Goal: Task Accomplishment & Management: Complete application form

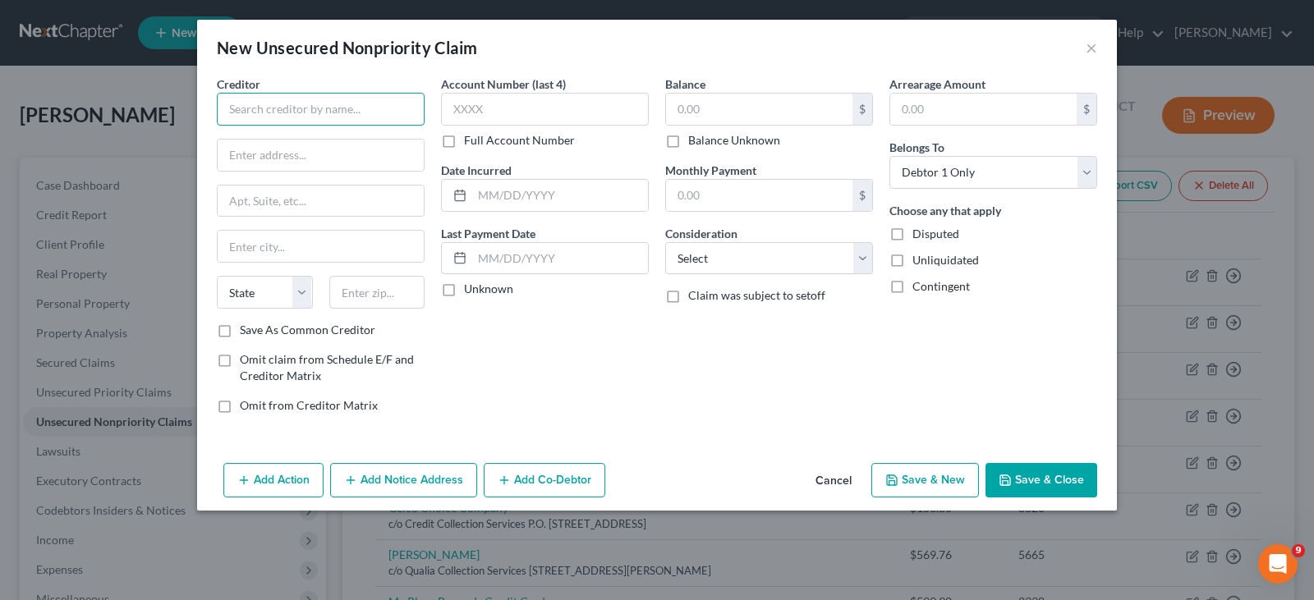
click at [237, 112] on input "text" at bounding box center [321, 109] width 208 height 33
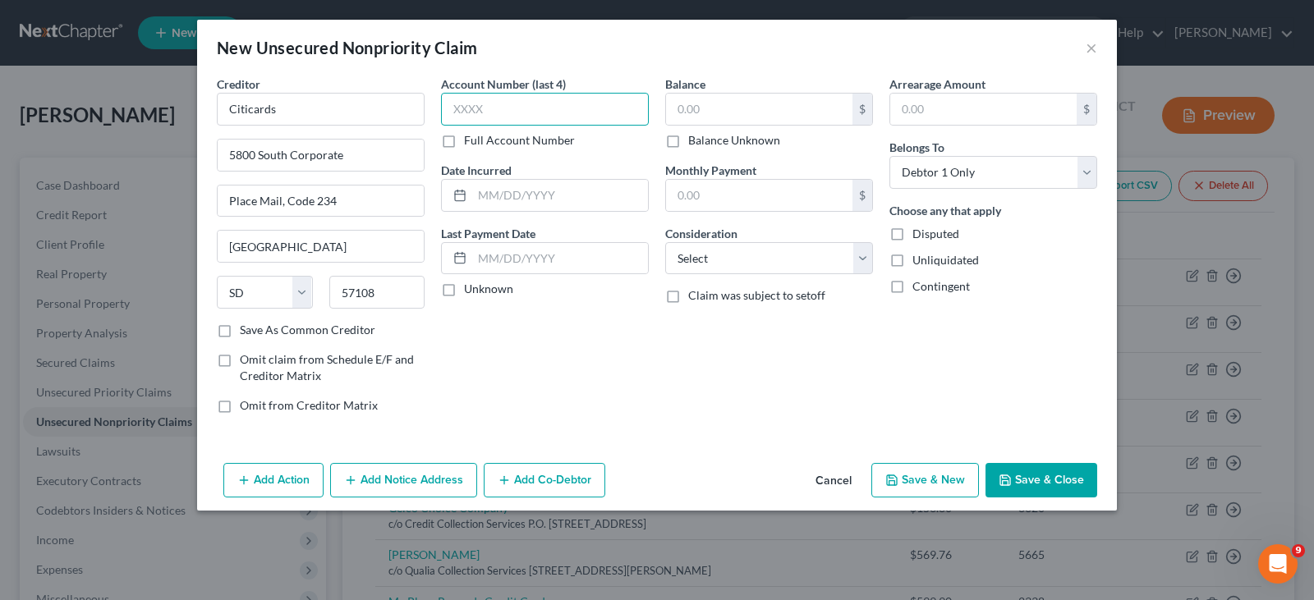
click at [453, 108] on input "text" at bounding box center [545, 109] width 208 height 33
click at [682, 108] on input "text" at bounding box center [759, 109] width 186 height 31
click at [478, 190] on input "text" at bounding box center [560, 195] width 176 height 31
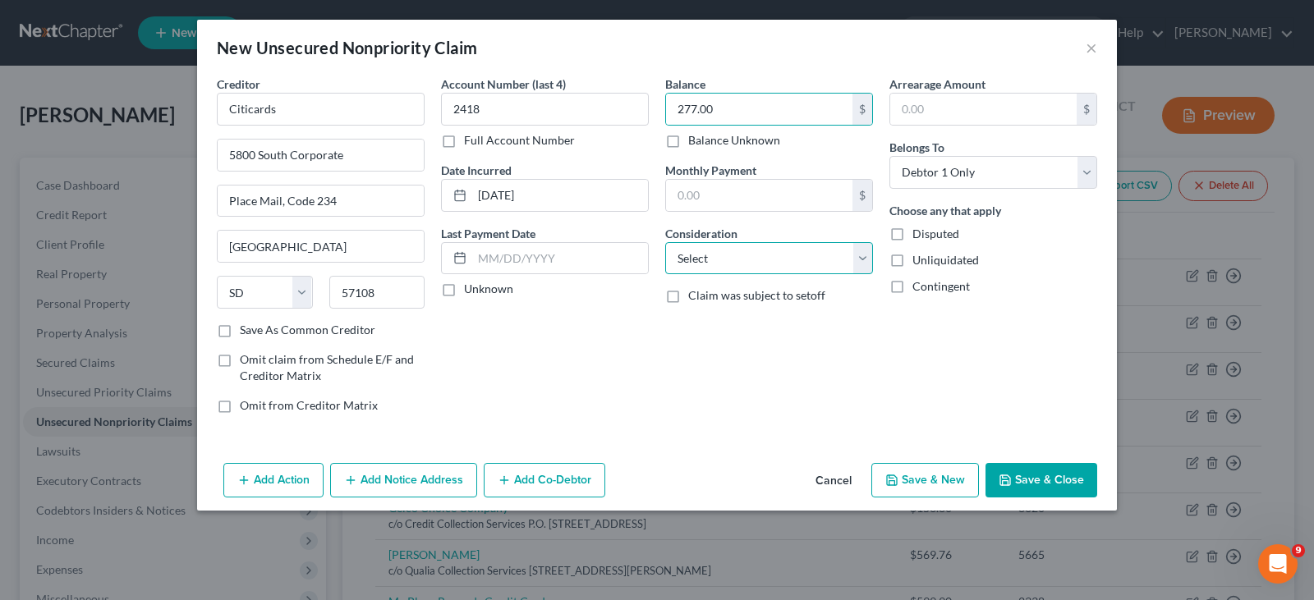
click at [773, 262] on select "Select Cable / Satellite Services Collection Agency Credit Card Debt Debt Couns…" at bounding box center [769, 258] width 208 height 33
click at [665, 242] on select "Select Cable / Satellite Services Collection Agency Credit Card Debt Debt Couns…" at bounding box center [769, 258] width 208 height 33
click at [912, 255] on label "Unliquidated" at bounding box center [945, 260] width 67 height 16
click at [919, 255] on input "Unliquidated" at bounding box center [924, 257] width 11 height 11
click at [912, 287] on label "Contingent" at bounding box center [940, 286] width 57 height 16
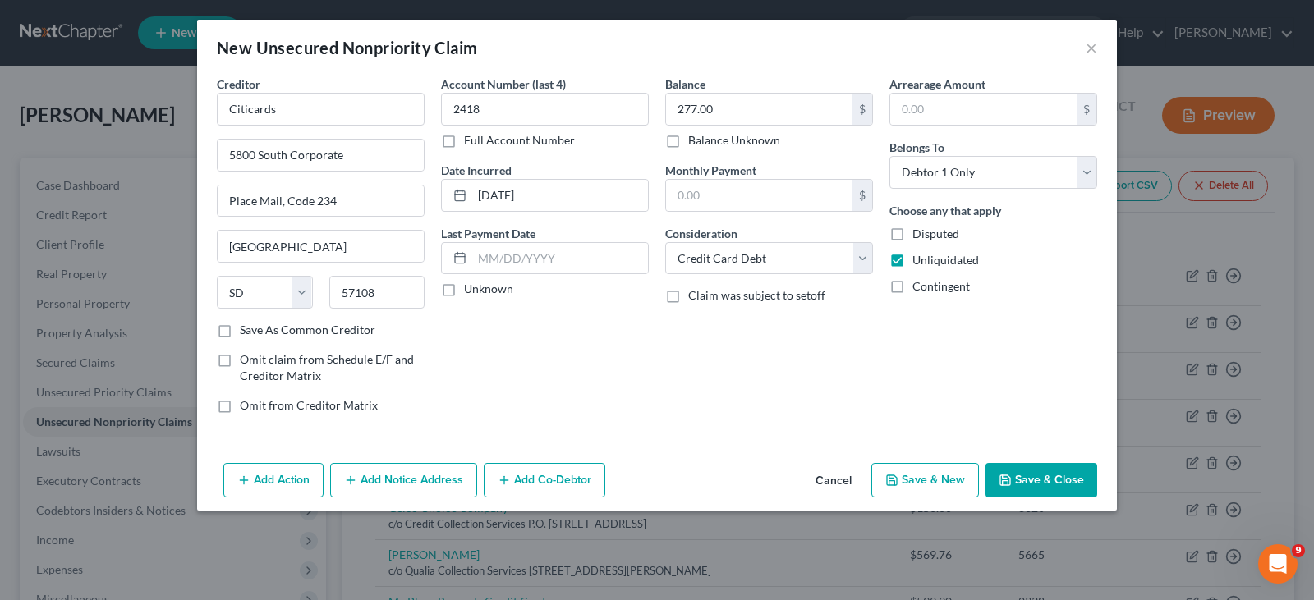
click at [919, 287] on input "Contingent" at bounding box center [924, 283] width 11 height 11
click at [939, 487] on button "Save & New" at bounding box center [925, 480] width 108 height 34
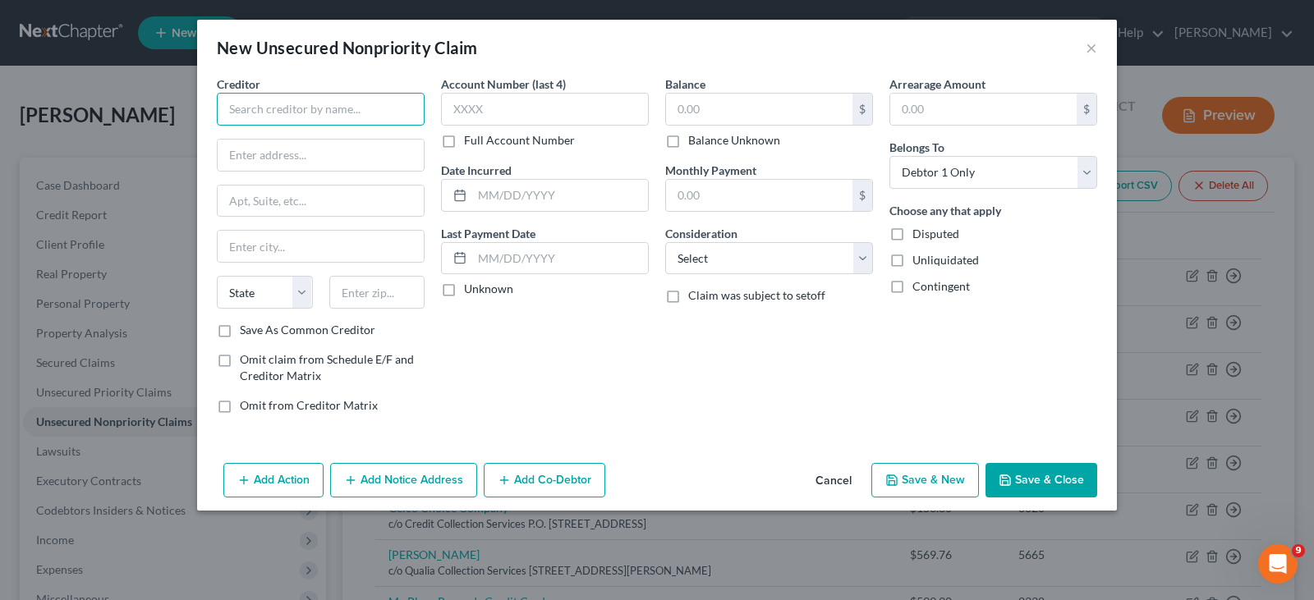
click at [233, 112] on input "text" at bounding box center [321, 109] width 208 height 33
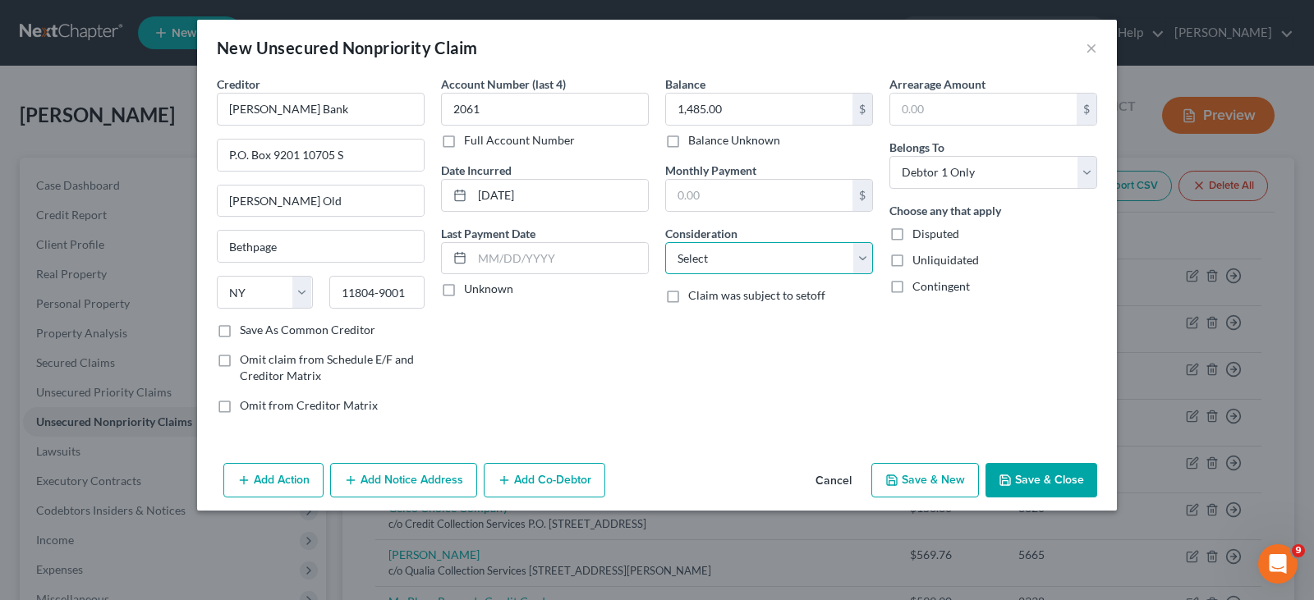
click at [723, 254] on select "Select Cable / Satellite Services Collection Agency Credit Card Debt Debt Couns…" at bounding box center [769, 258] width 208 height 33
click at [665, 242] on select "Select Cable / Satellite Services Collection Agency Credit Card Debt Debt Couns…" at bounding box center [769, 258] width 208 height 33
drag, startPoint x: 899, startPoint y: 259, endPoint x: 904, endPoint y: 291, distance: 33.2
click at [912, 261] on label "Unliquidated" at bounding box center [945, 260] width 67 height 16
click at [919, 261] on input "Unliquidated" at bounding box center [924, 257] width 11 height 11
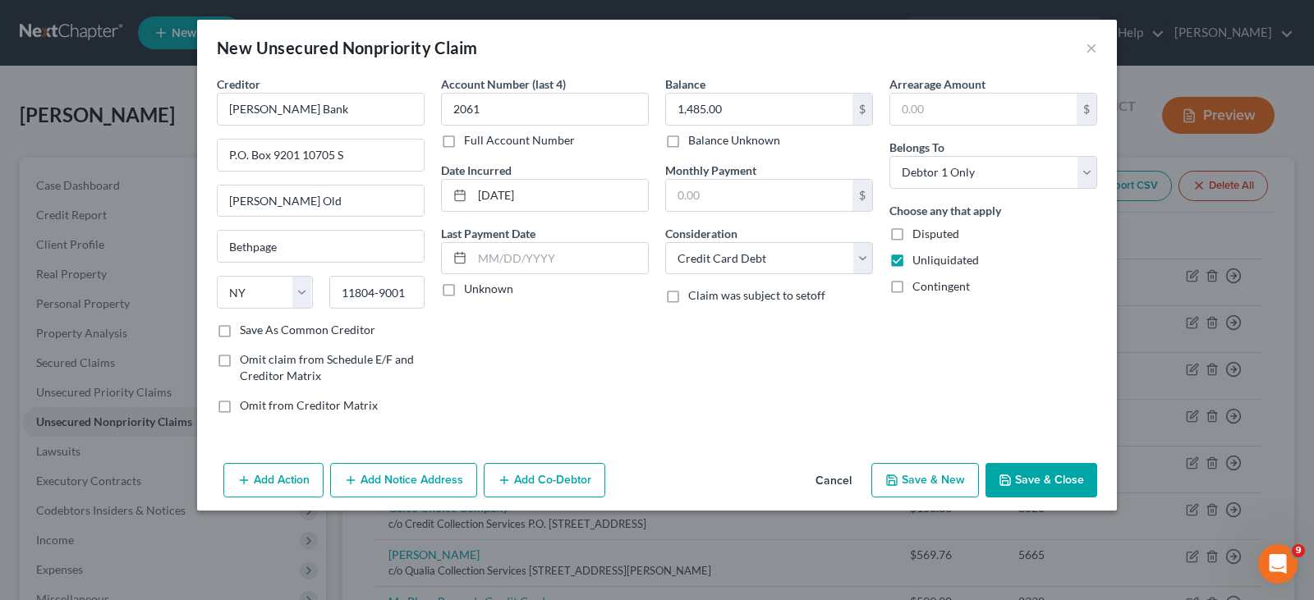
click at [912, 283] on label "Contingent" at bounding box center [940, 286] width 57 height 16
click at [919, 283] on input "Contingent" at bounding box center [924, 283] width 11 height 11
click at [925, 478] on button "Save & New" at bounding box center [925, 480] width 108 height 34
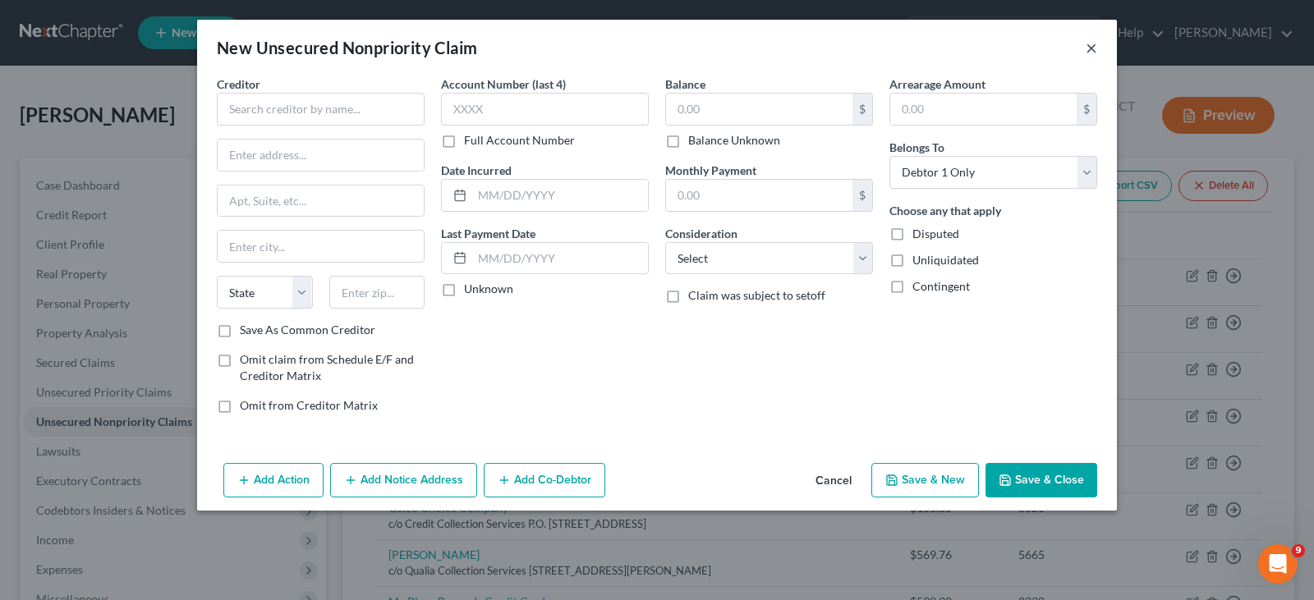
click at [1090, 56] on button "×" at bounding box center [1090, 48] width 11 height 20
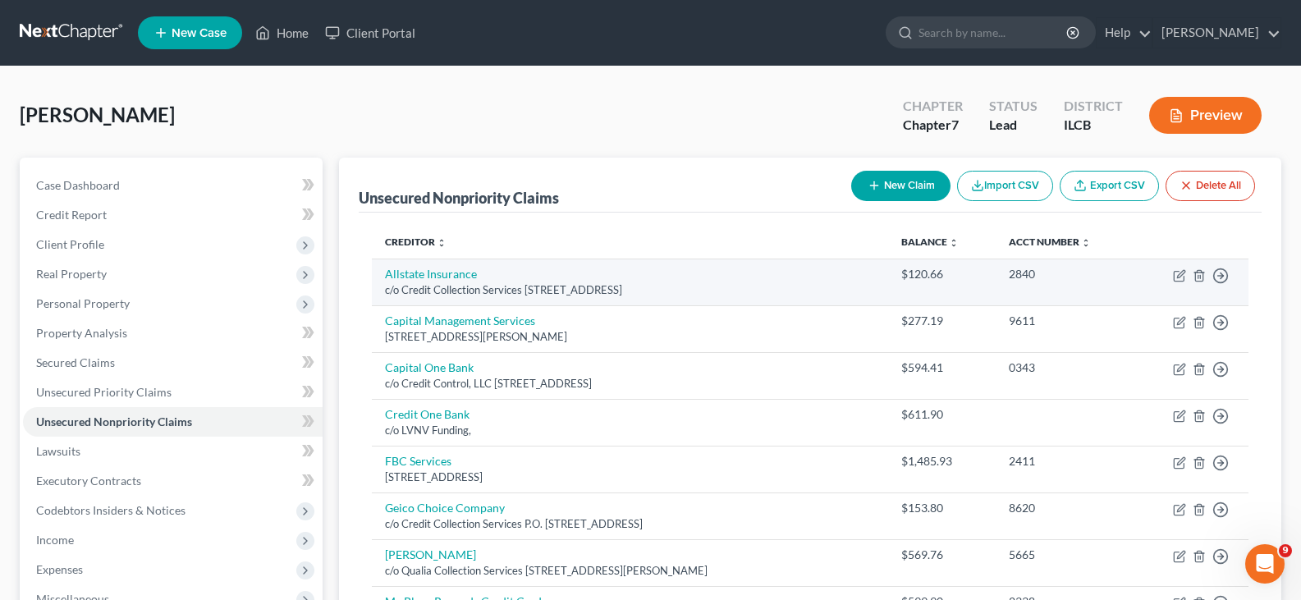
scroll to position [82, 0]
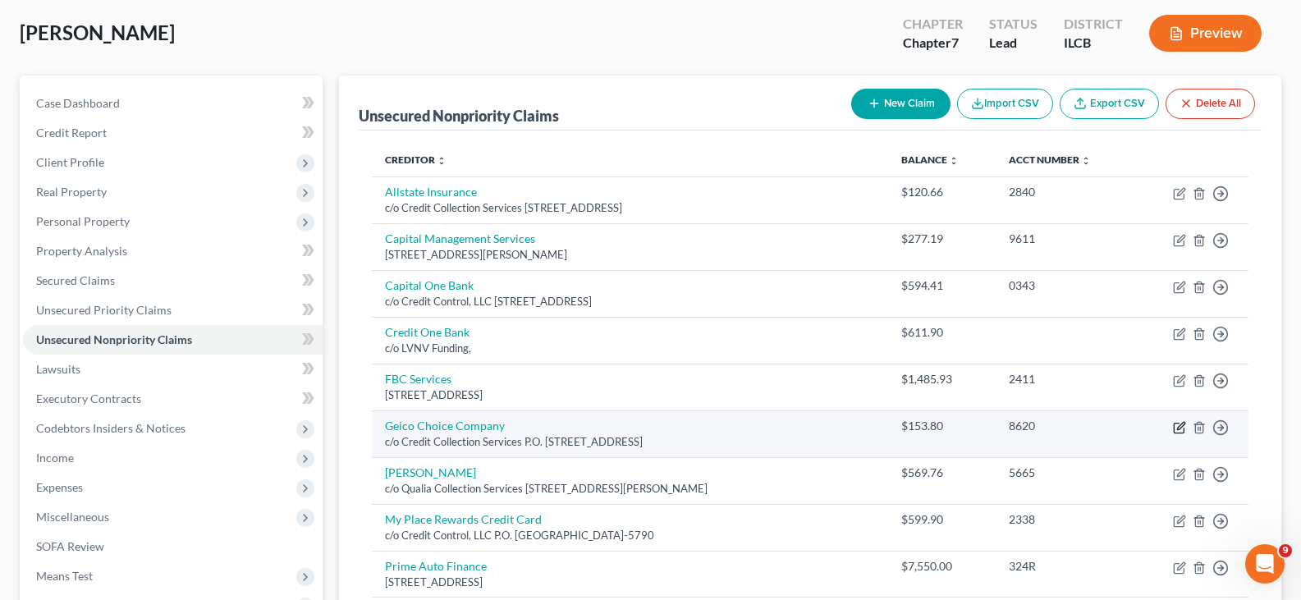
click at [1181, 429] on icon "button" at bounding box center [1179, 427] width 13 height 13
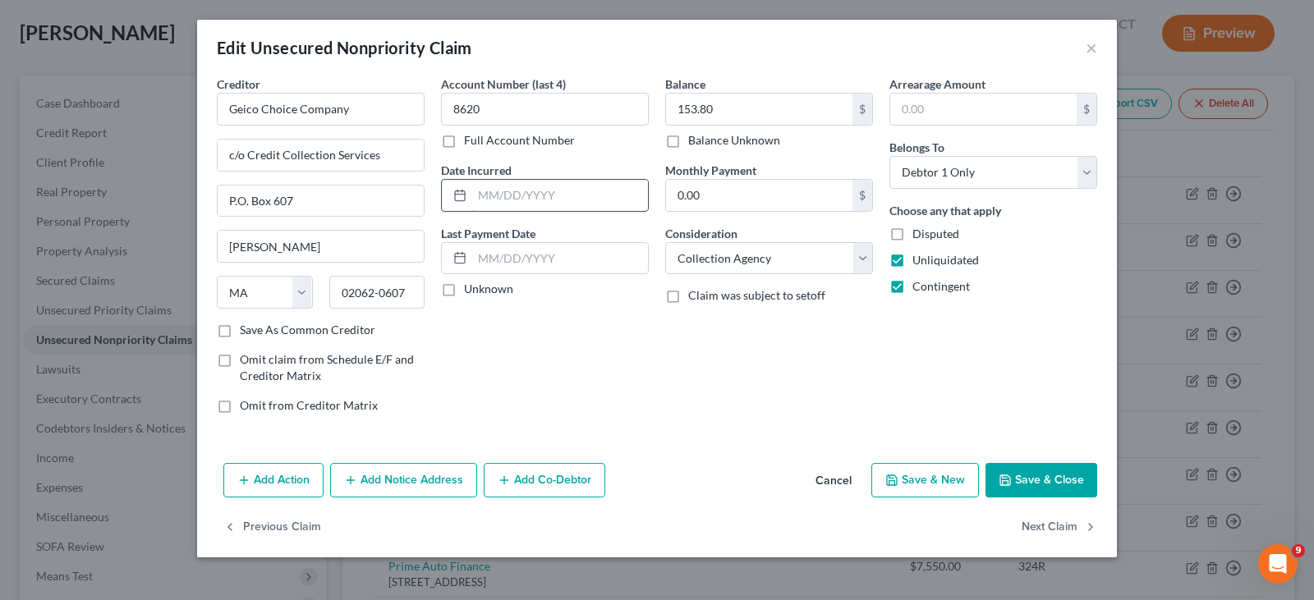
click at [487, 191] on input "text" at bounding box center [560, 195] width 176 height 31
click at [1029, 481] on button "Save & Close" at bounding box center [1041, 480] width 112 height 34
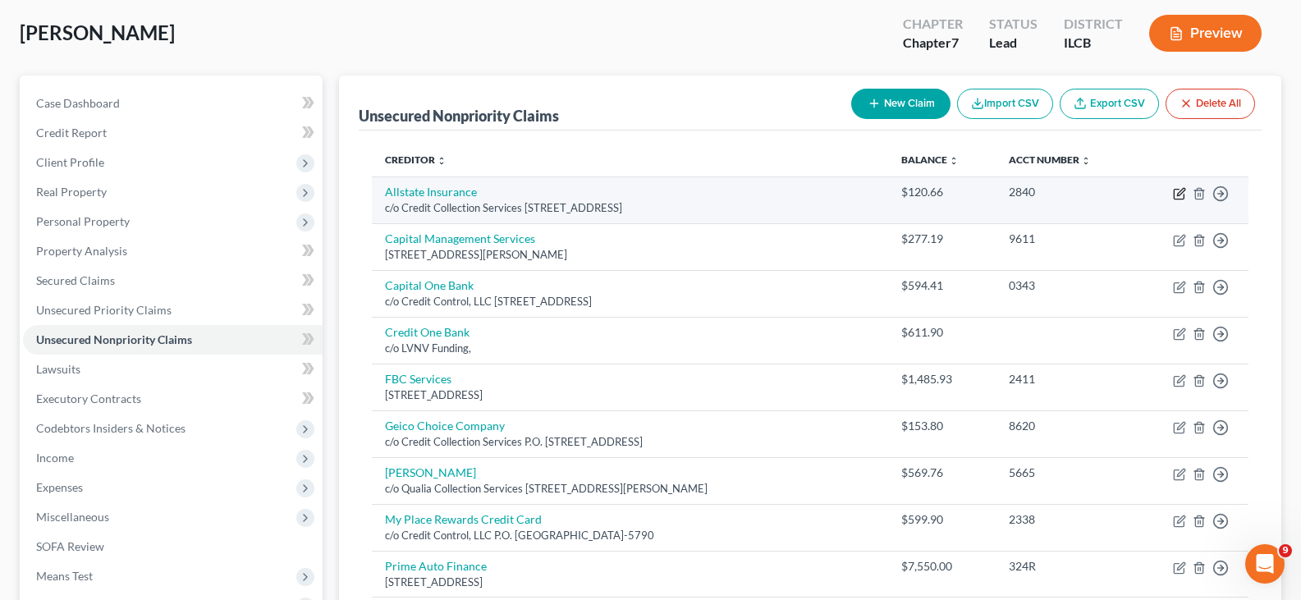
click at [1179, 195] on icon "button" at bounding box center [1180, 191] width 7 height 7
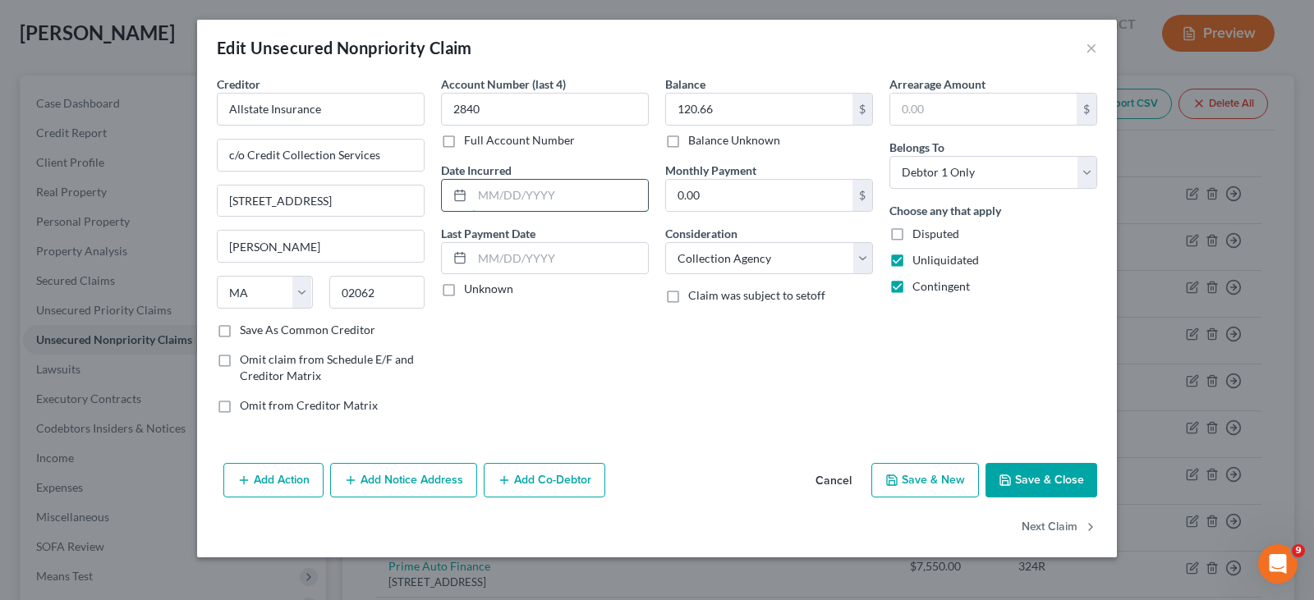
click at [481, 197] on input "text" at bounding box center [560, 195] width 176 height 31
click at [729, 110] on input "120.66" at bounding box center [759, 109] width 186 height 31
click at [1021, 483] on button "Save & Close" at bounding box center [1041, 480] width 112 height 34
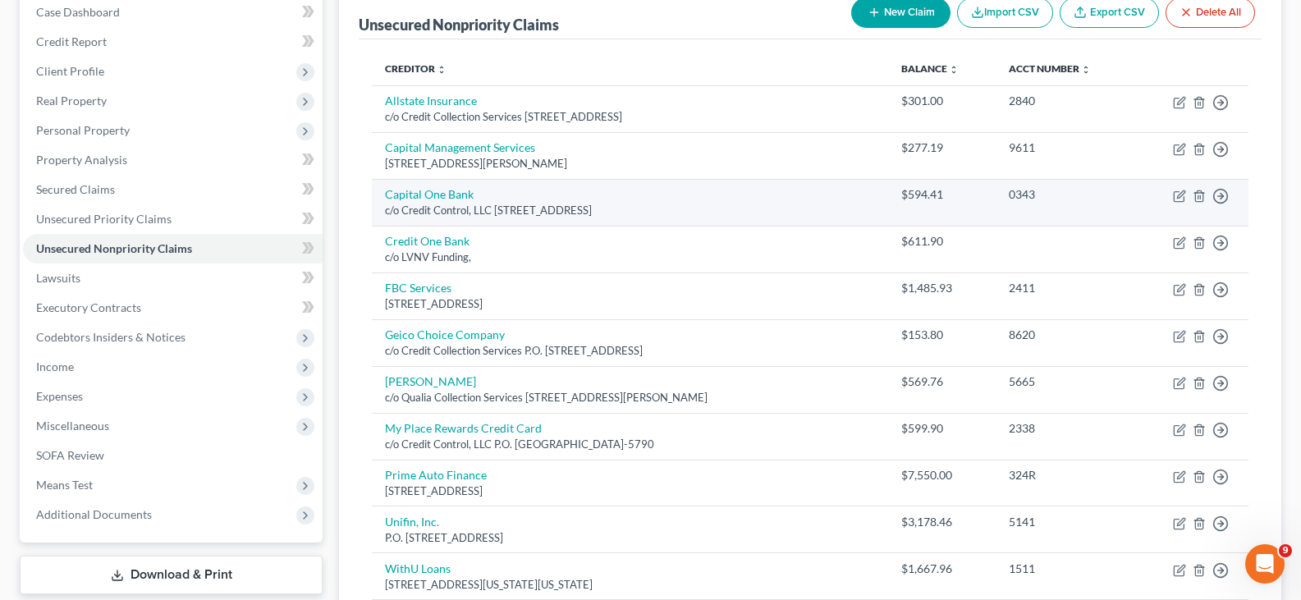
scroll to position [164, 0]
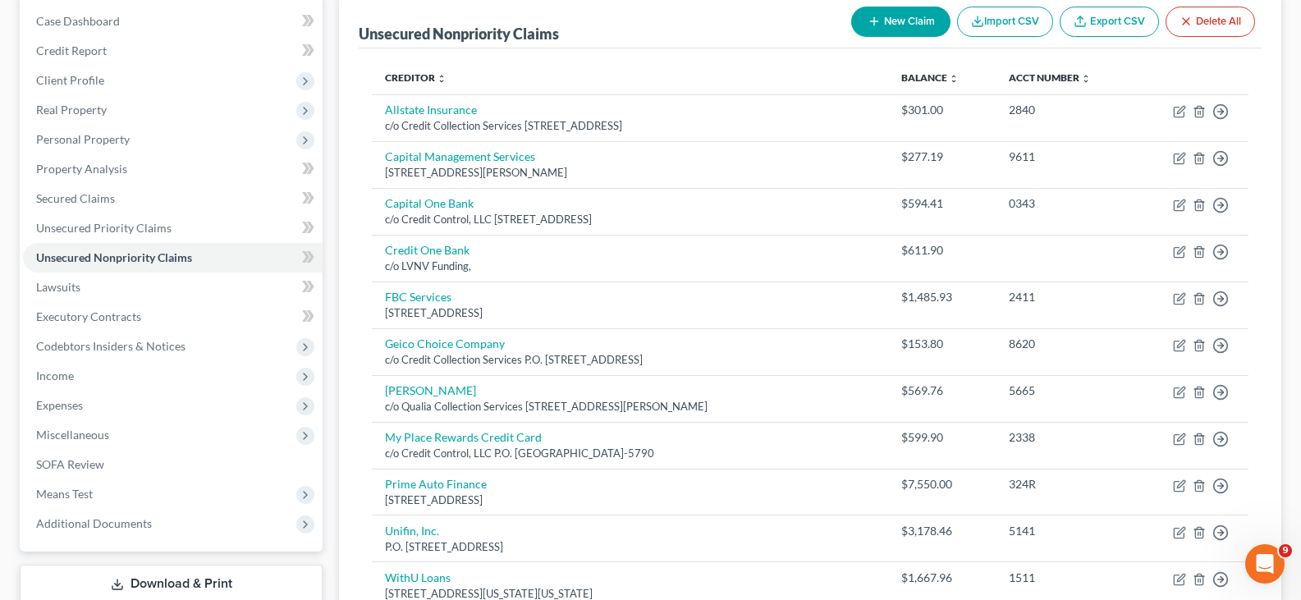
click at [888, 21] on button "New Claim" at bounding box center [900, 22] width 99 height 30
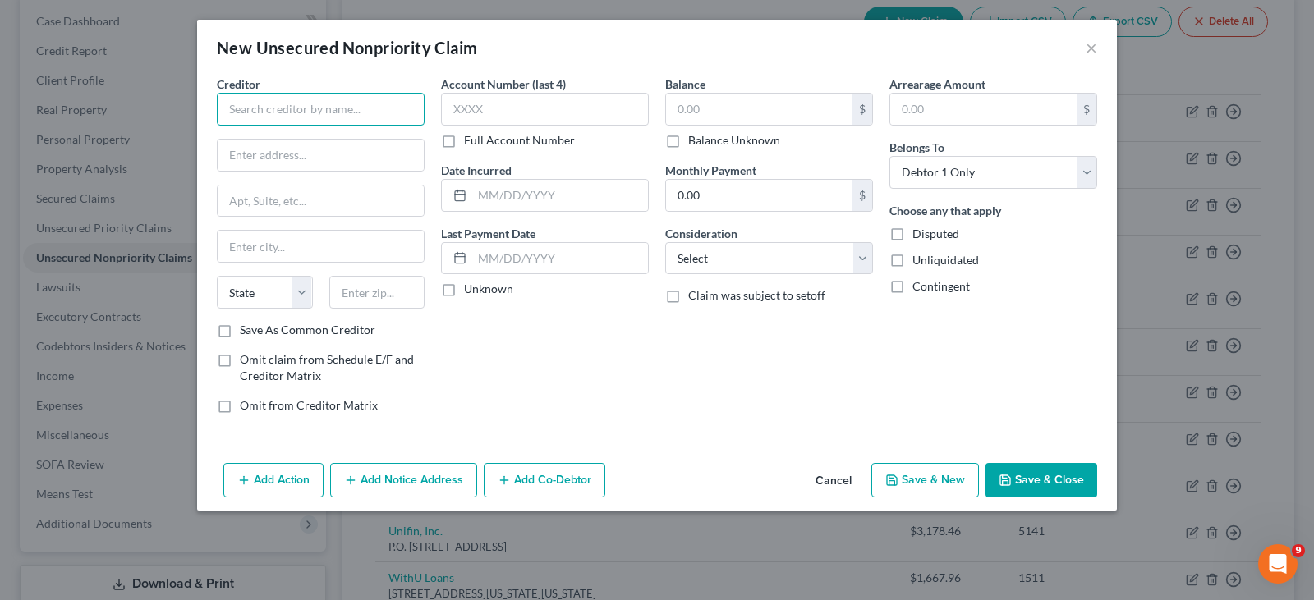
click at [252, 108] on input "text" at bounding box center [321, 109] width 208 height 33
click at [838, 484] on button "Cancel" at bounding box center [833, 481] width 62 height 33
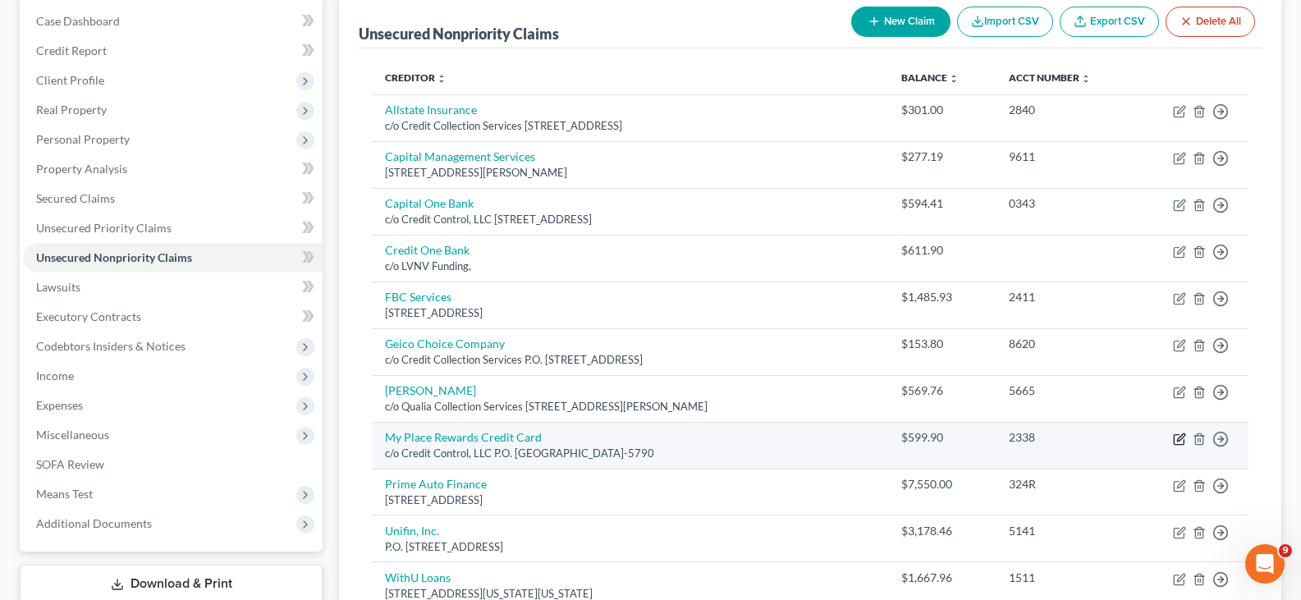
click at [1180, 442] on icon "button" at bounding box center [1179, 439] width 13 height 13
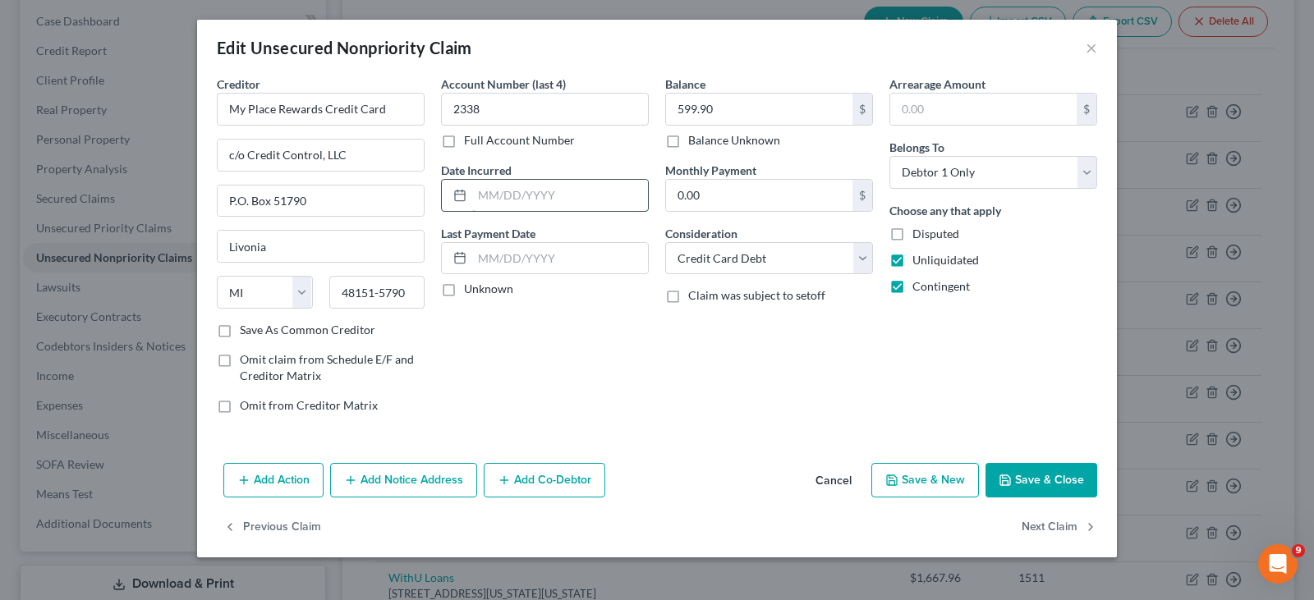
click at [494, 191] on input "text" at bounding box center [560, 195] width 176 height 31
click at [1025, 478] on button "Save & Close" at bounding box center [1041, 480] width 112 height 34
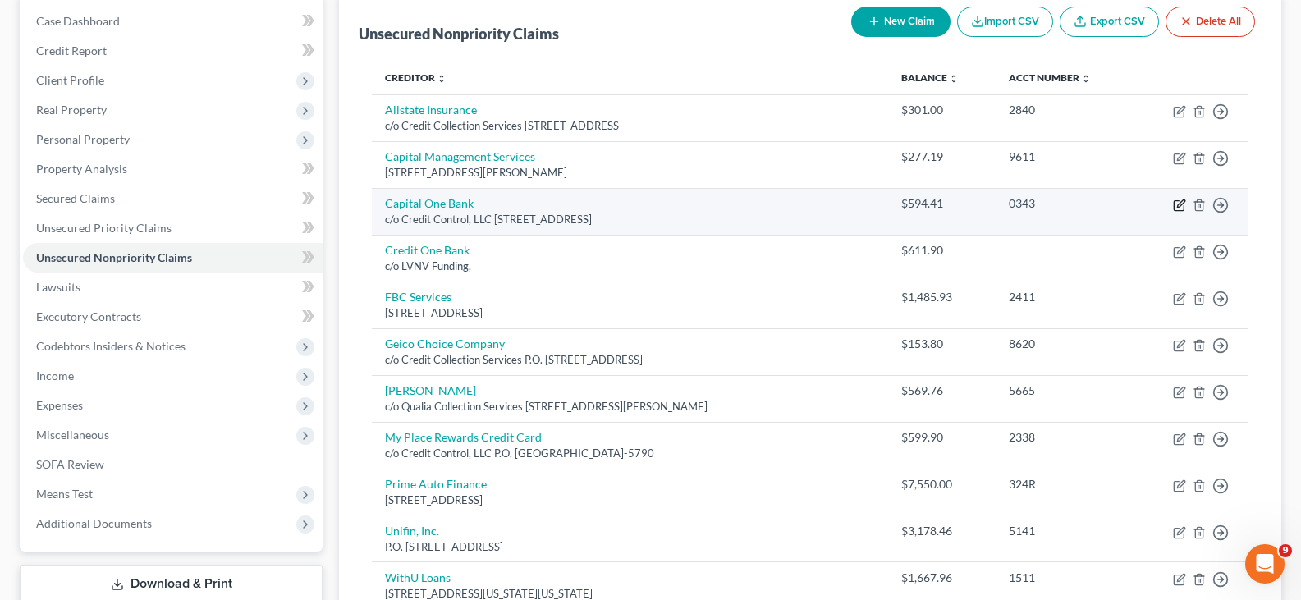
click at [1181, 204] on icon "button" at bounding box center [1179, 205] width 13 height 13
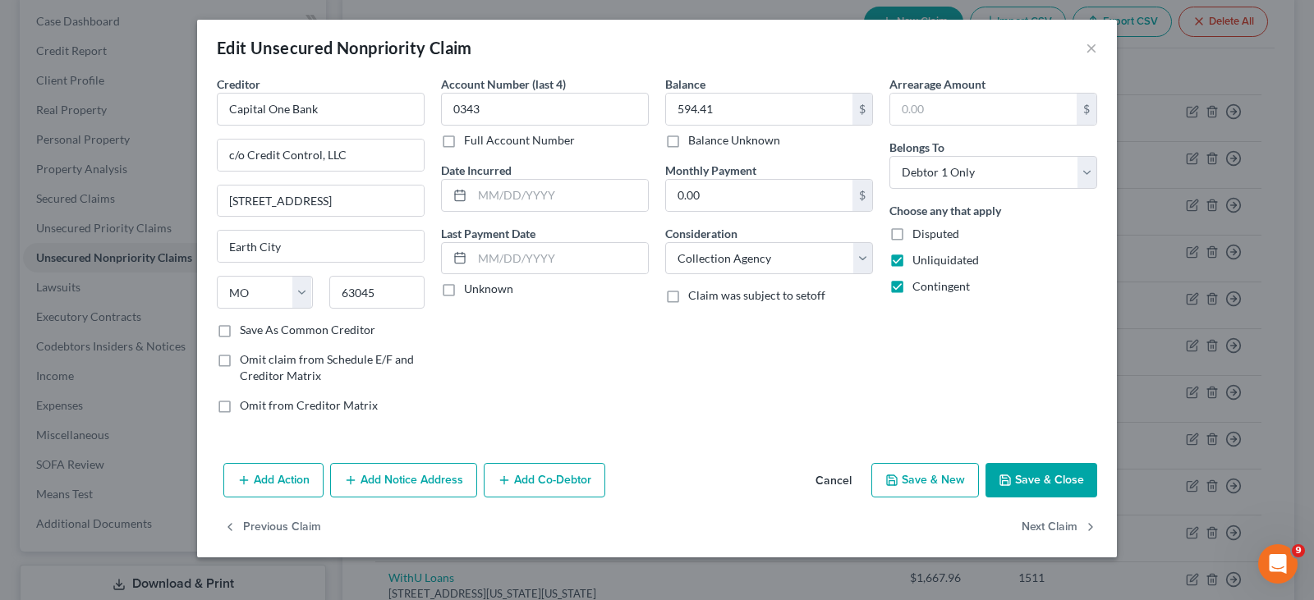
click at [920, 481] on button "Save & New" at bounding box center [925, 480] width 108 height 34
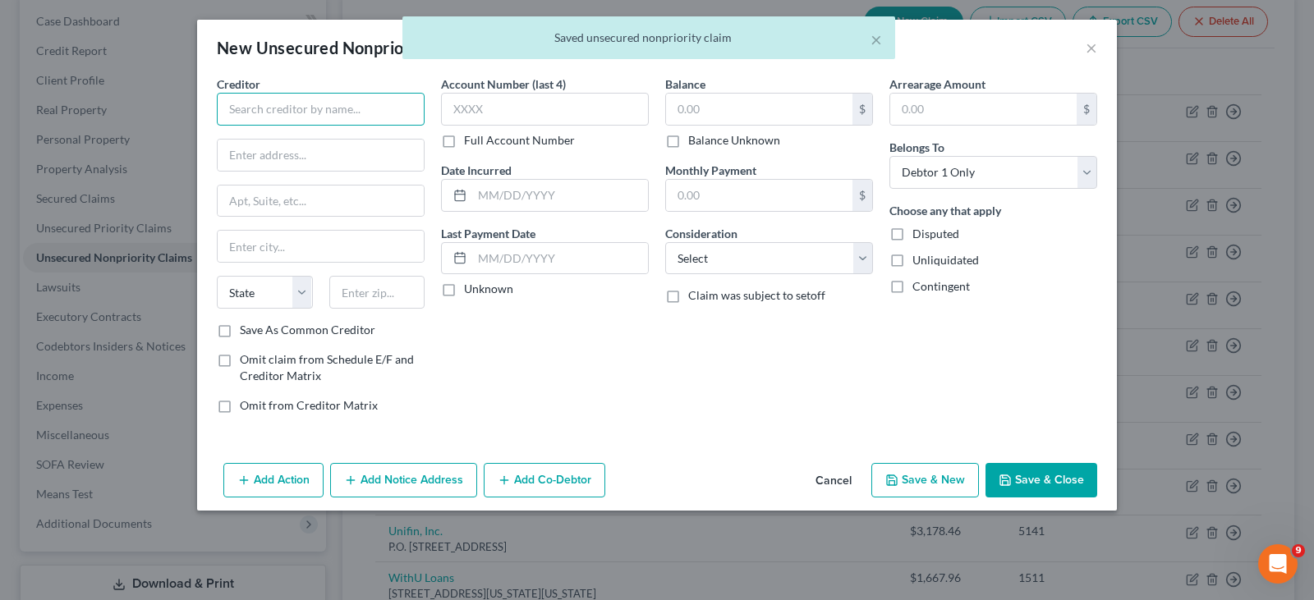
click at [244, 108] on input "text" at bounding box center [321, 109] width 208 height 33
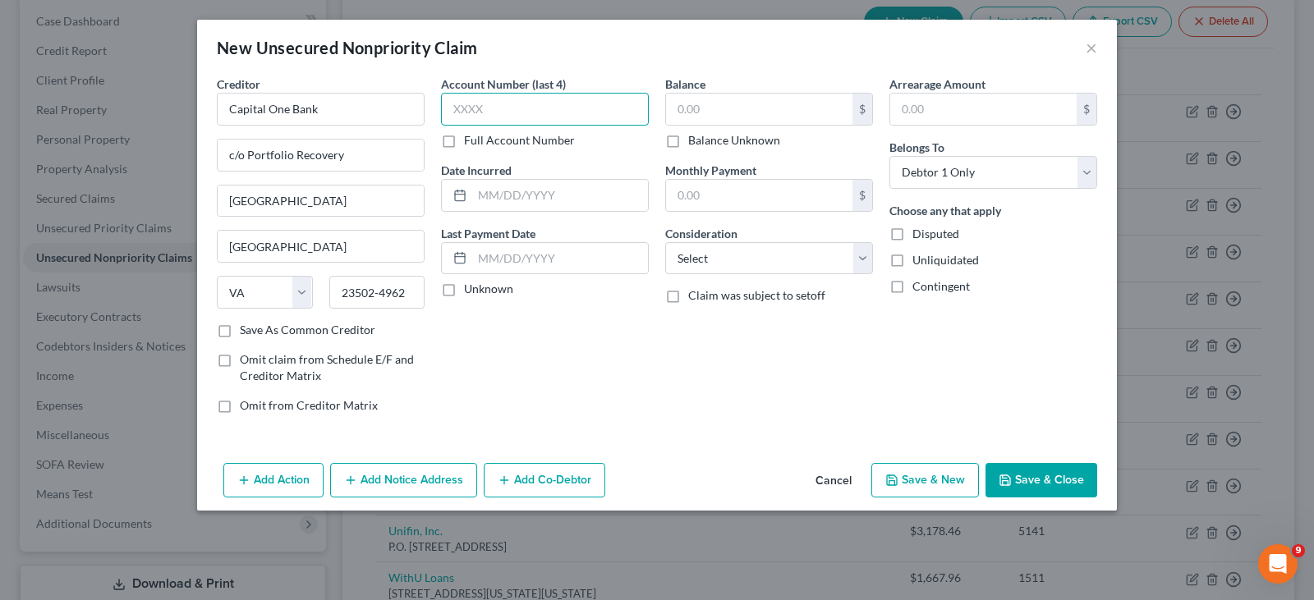
click at [452, 104] on input "text" at bounding box center [545, 109] width 208 height 33
click at [717, 105] on input "text" at bounding box center [759, 109] width 186 height 31
click at [727, 254] on select "Select Cable / Satellite Services Collection Agency Credit Card Debt Debt Couns…" at bounding box center [769, 258] width 208 height 33
click at [665, 242] on select "Select Cable / Satellite Services Collection Agency Credit Card Debt Debt Couns…" at bounding box center [769, 258] width 208 height 33
drag, startPoint x: 714, startPoint y: 260, endPoint x: 706, endPoint y: 255, distance: 9.4
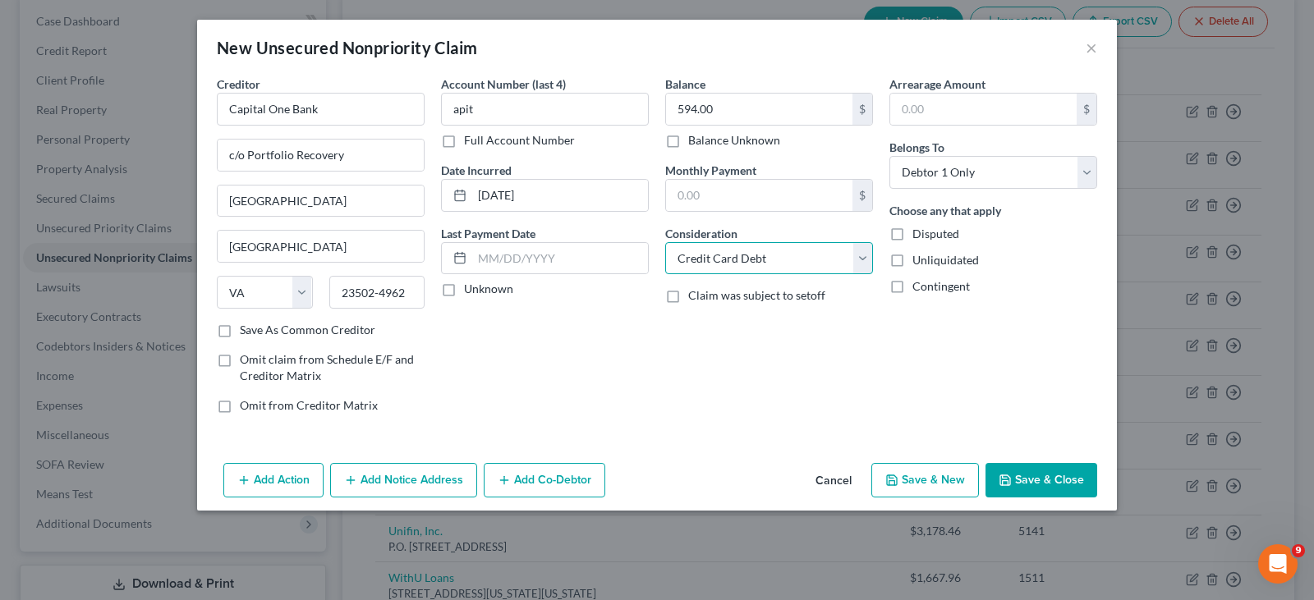
click at [714, 260] on select "Select Cable / Satellite Services Collection Agency Credit Card Debt Debt Couns…" at bounding box center [769, 258] width 208 height 33
click at [665, 242] on select "Select Cable / Satellite Services Collection Agency Credit Card Debt Debt Couns…" at bounding box center [769, 258] width 208 height 33
click at [912, 259] on label "Unliquidated" at bounding box center [945, 260] width 67 height 16
click at [919, 259] on input "Unliquidated" at bounding box center [924, 257] width 11 height 11
drag, startPoint x: 896, startPoint y: 287, endPoint x: 898, endPoint y: 475, distance: 188.9
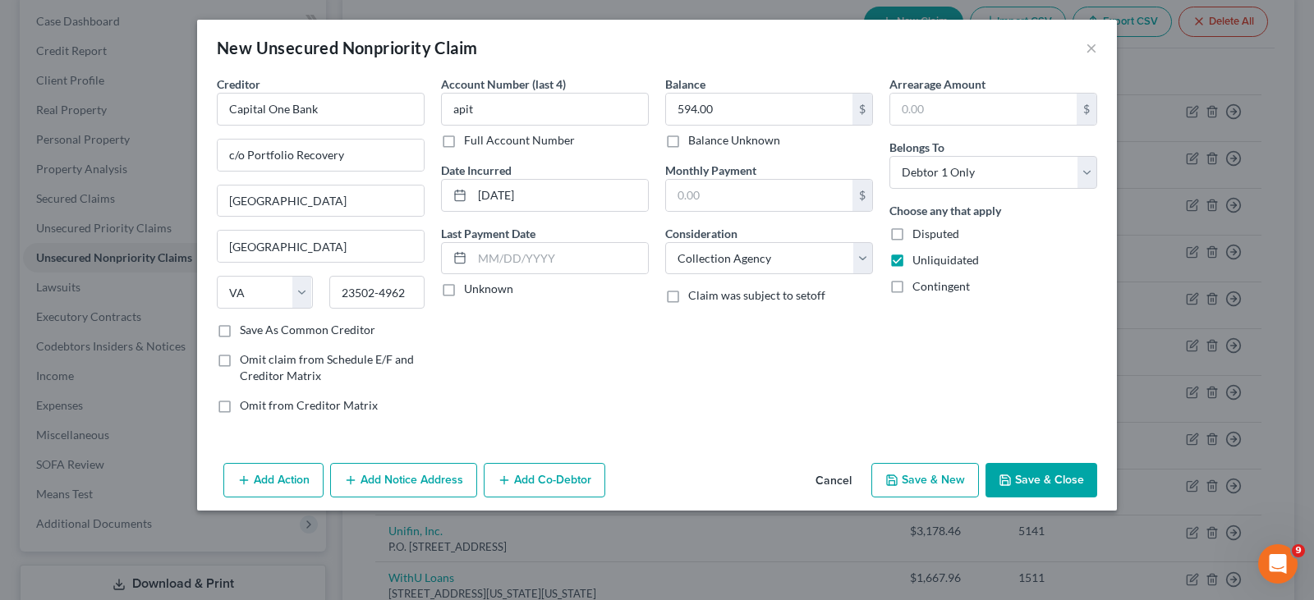
click at [912, 288] on label "Contingent" at bounding box center [940, 286] width 57 height 16
click at [919, 288] on input "Contingent" at bounding box center [924, 283] width 11 height 11
click at [926, 474] on button "Save & New" at bounding box center [925, 480] width 108 height 34
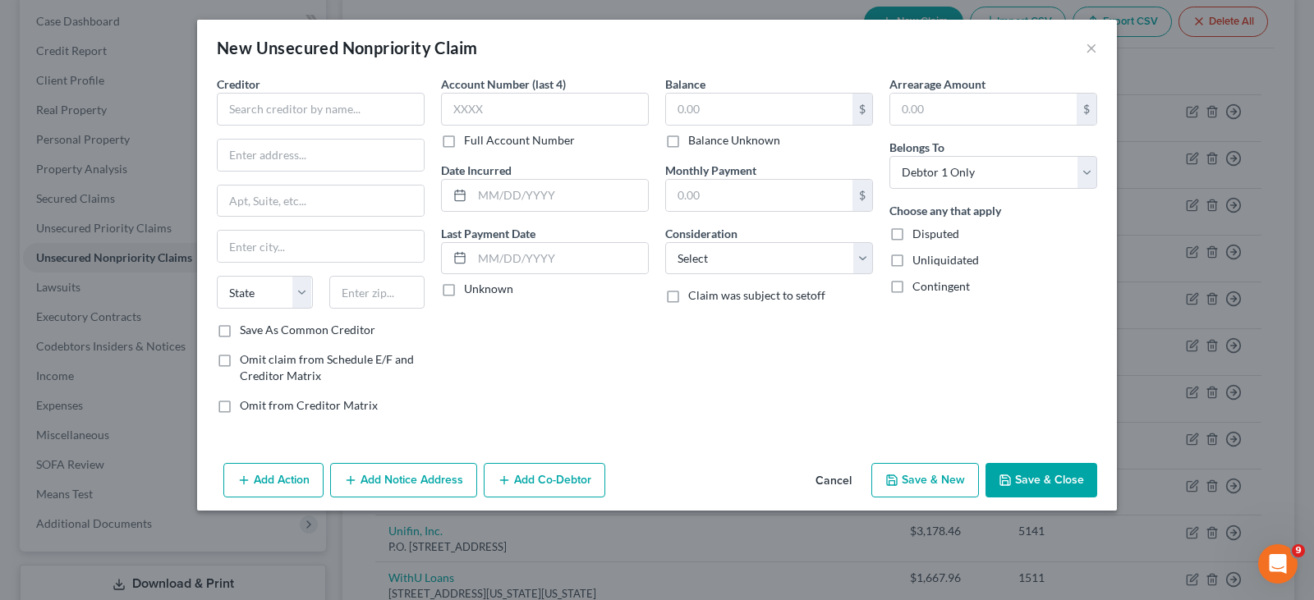
click at [1049, 482] on button "Save & Close" at bounding box center [1041, 480] width 112 height 34
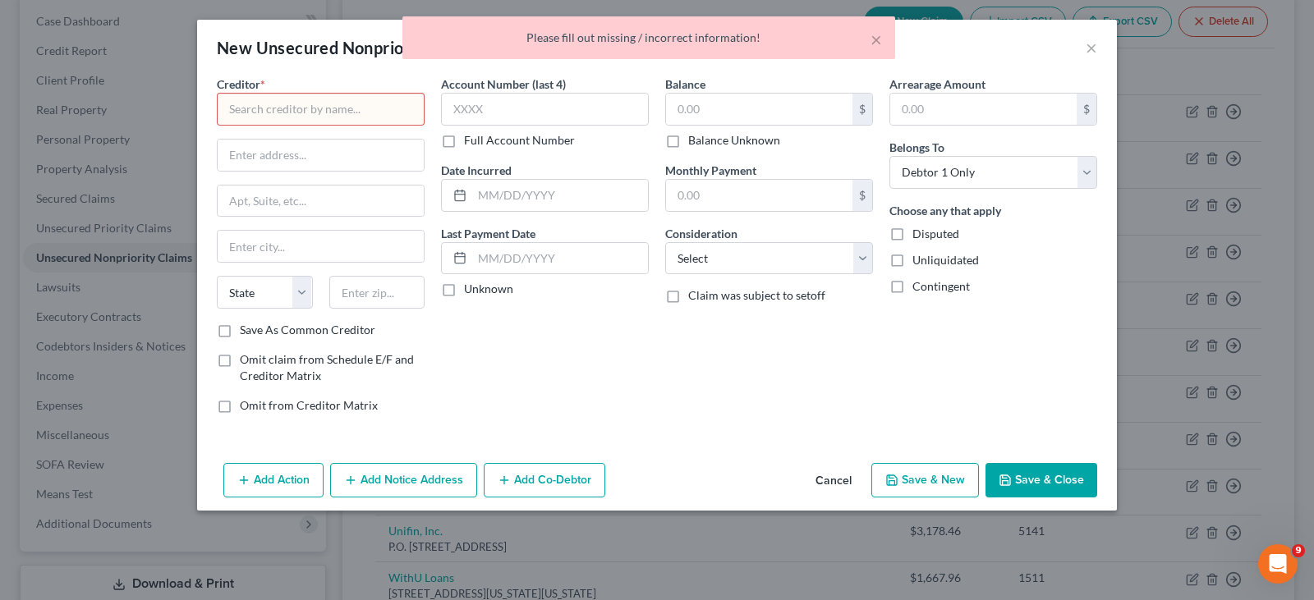
click at [1092, 44] on div "× Please fill out missing / incorrect information!" at bounding box center [649, 41] width 1314 height 51
click at [1088, 46] on div "× Please fill out missing / incorrect information!" at bounding box center [649, 41] width 1314 height 51
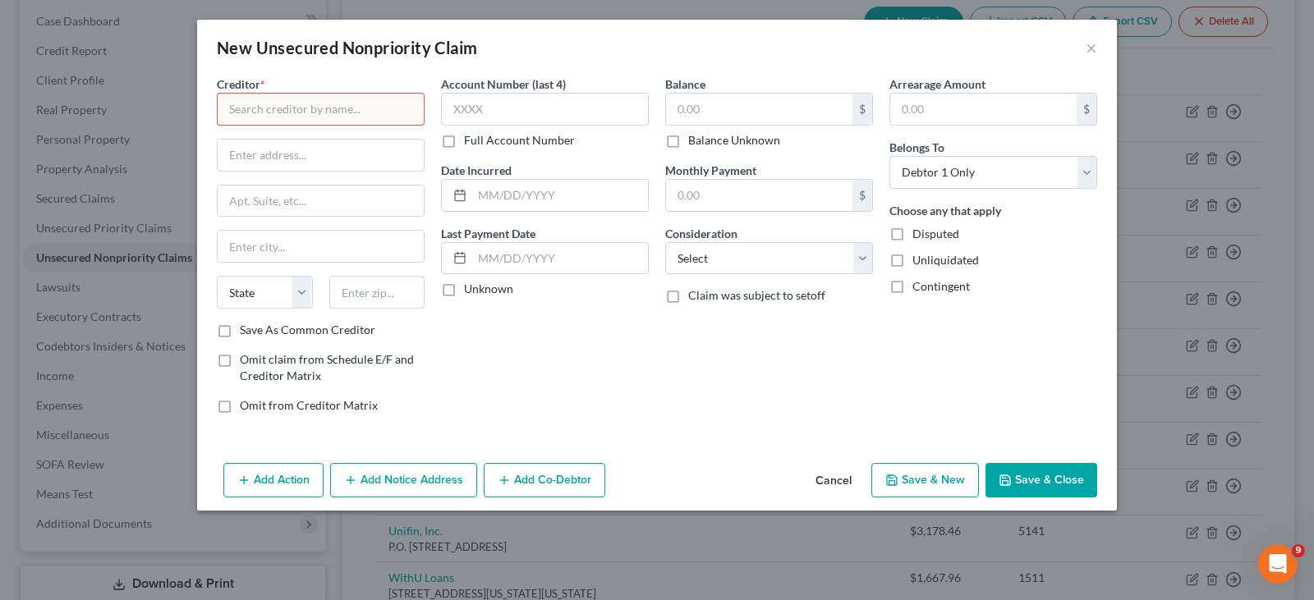
click at [838, 475] on button "Cancel" at bounding box center [833, 481] width 62 height 33
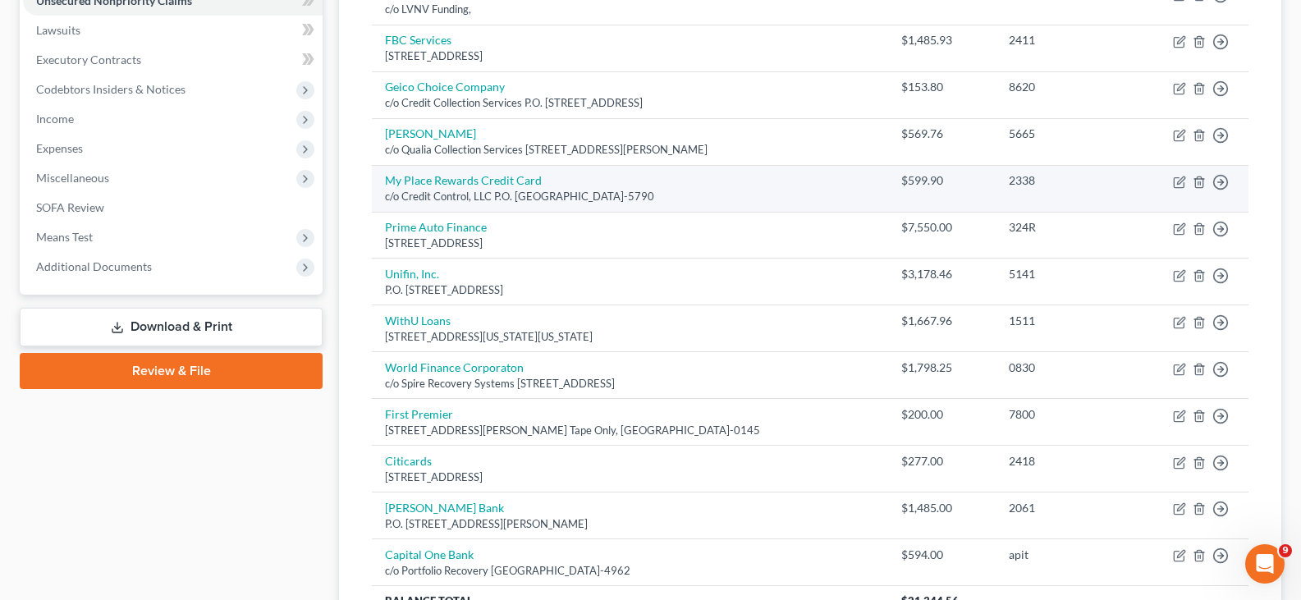
scroll to position [493, 0]
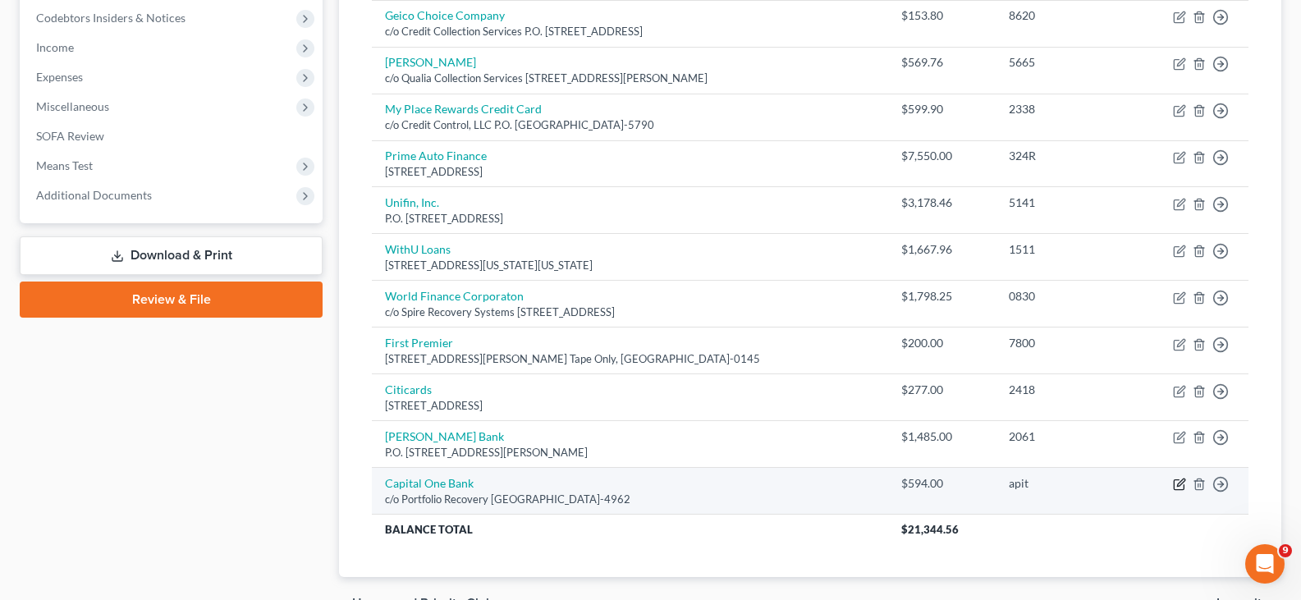
click at [1179, 484] on icon "button" at bounding box center [1179, 484] width 13 height 13
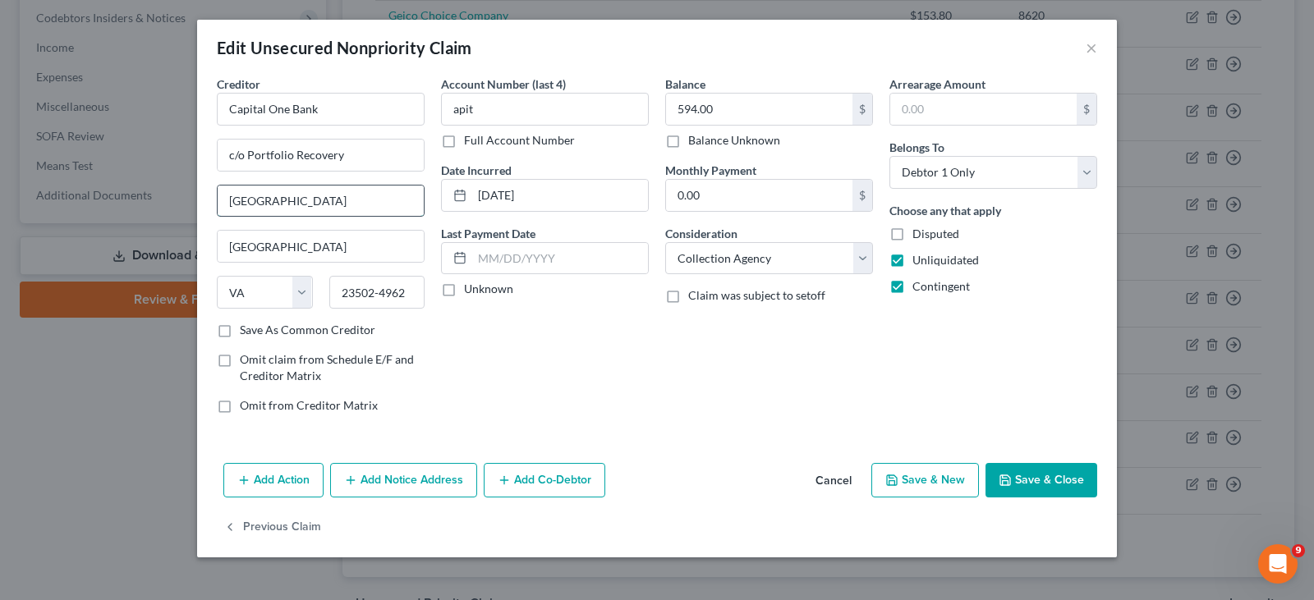
click at [379, 200] on input "[GEOGRAPHIC_DATA]" at bounding box center [321, 201] width 206 height 31
click at [1030, 475] on button "Save & Close" at bounding box center [1041, 480] width 112 height 34
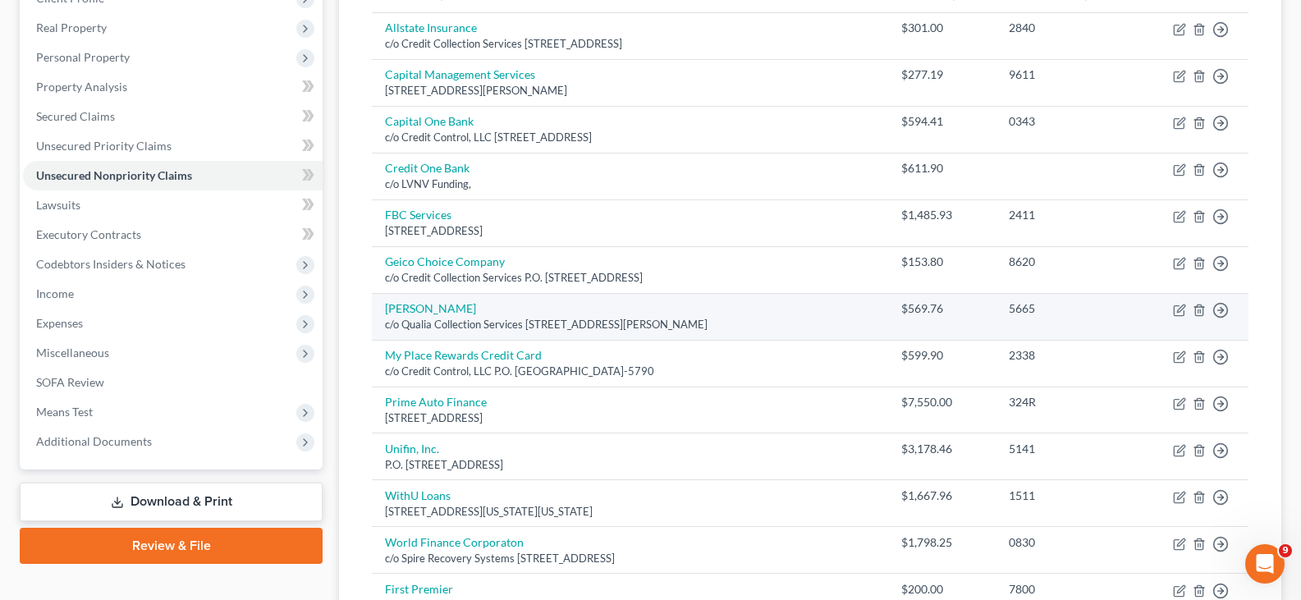
scroll to position [0, 0]
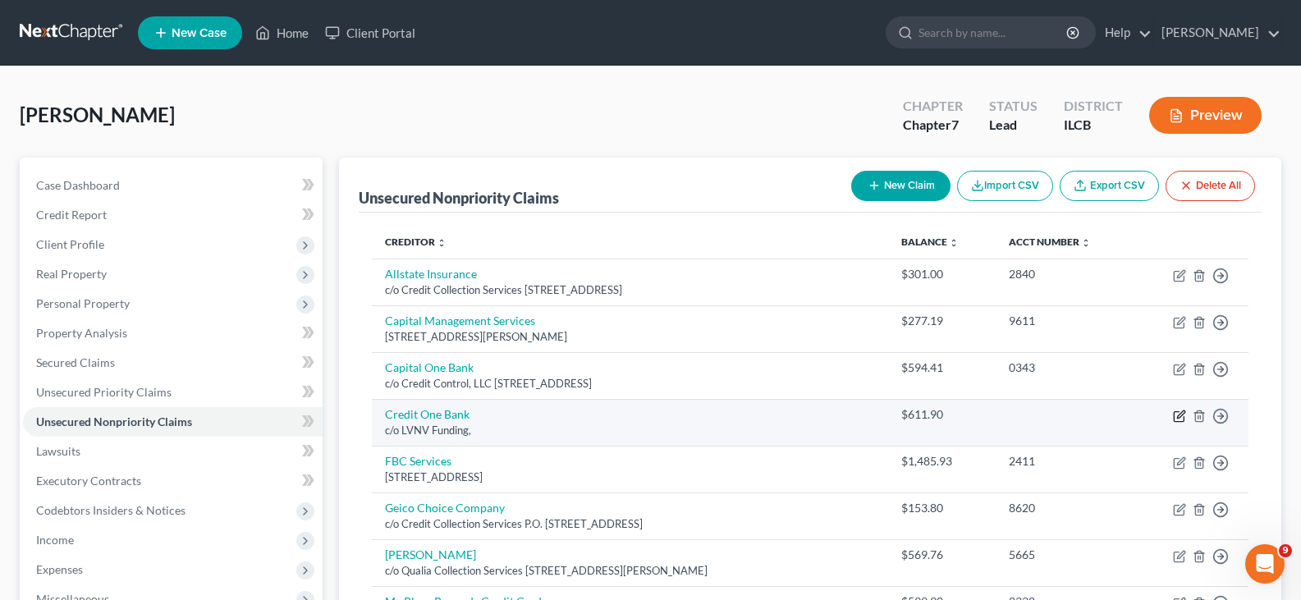
click at [1177, 415] on icon "button" at bounding box center [1179, 416] width 13 height 13
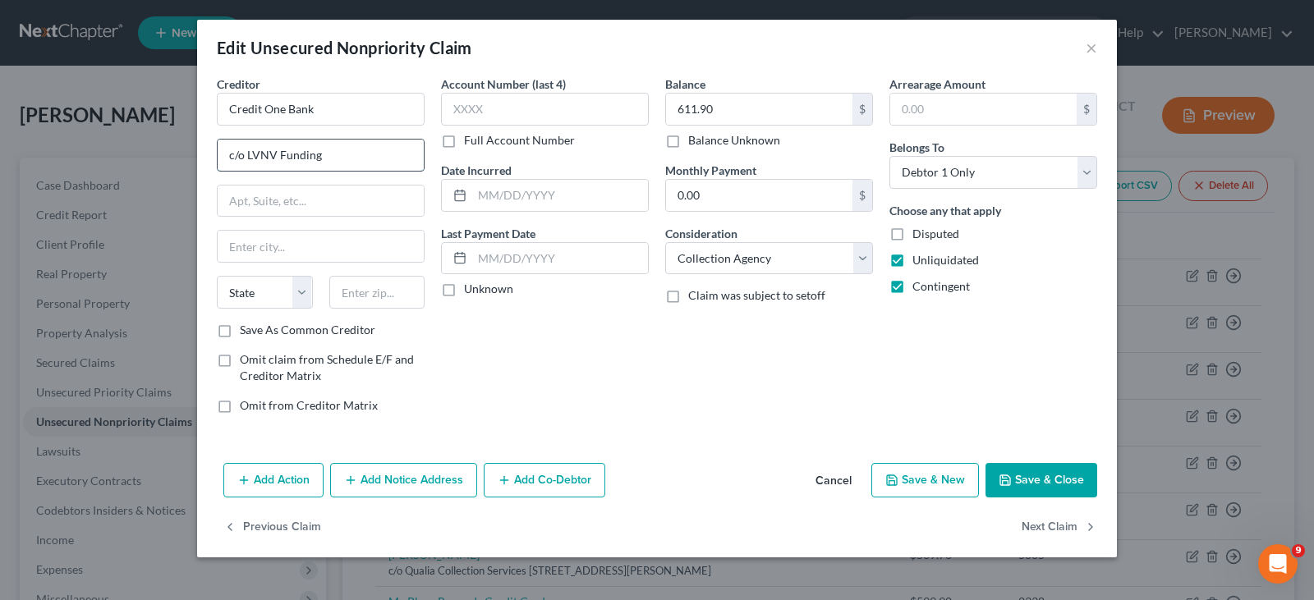
click at [327, 154] on input "c/o LVNV Funding" at bounding box center [321, 155] width 206 height 31
click at [1037, 475] on button "Save & Close" at bounding box center [1041, 480] width 112 height 34
